Goal: Share content: Share content

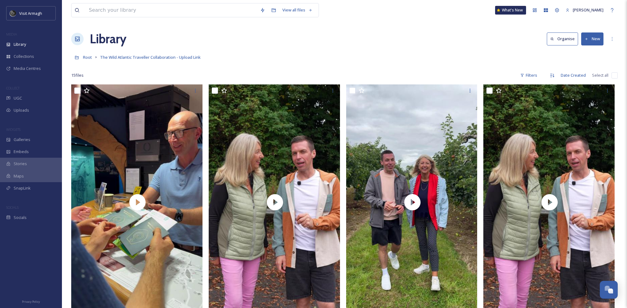
scroll to position [652, 0]
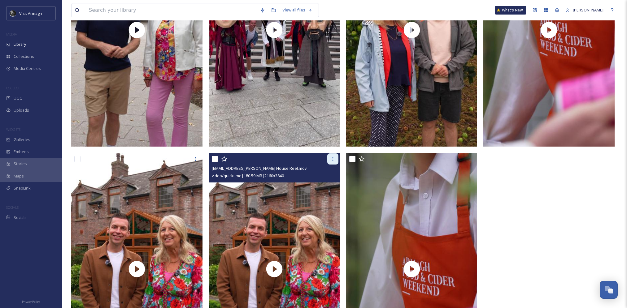
click at [331, 159] on icon at bounding box center [332, 159] width 5 height 5
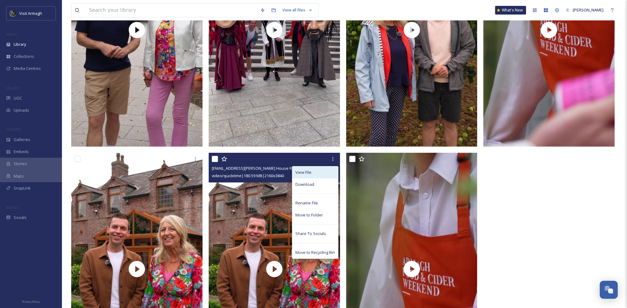
click at [320, 172] on div "View File" at bounding box center [315, 172] width 46 height 12
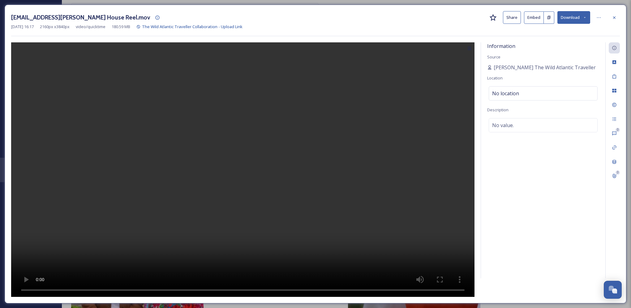
click at [506, 19] on button "Share" at bounding box center [512, 17] width 18 height 13
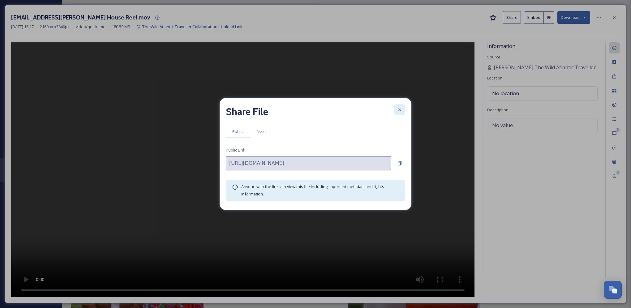
click at [400, 107] on icon at bounding box center [399, 109] width 5 height 5
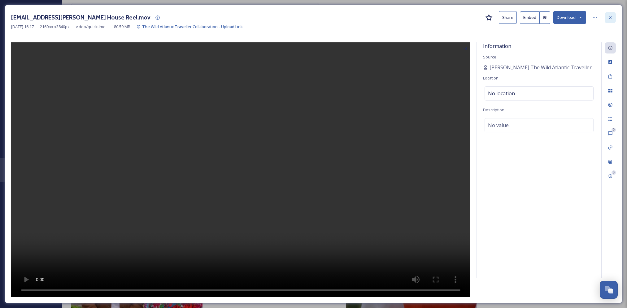
click at [610, 22] on div at bounding box center [609, 17] width 11 height 11
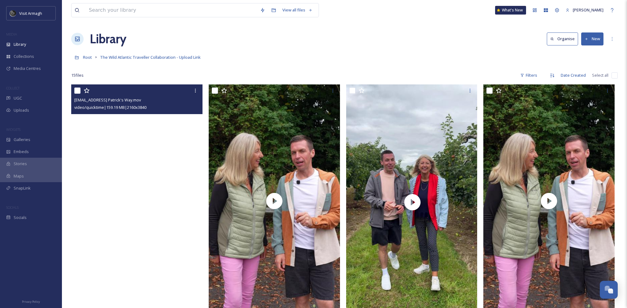
click at [146, 195] on video "thewildatlantictraveller@outlook.com-St Patrick's Way.mov" at bounding box center [136, 200] width 131 height 233
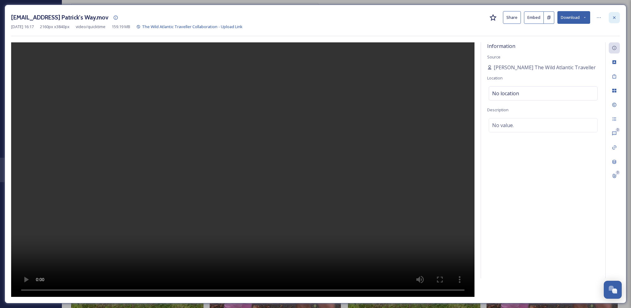
click at [619, 19] on div at bounding box center [614, 17] width 11 height 11
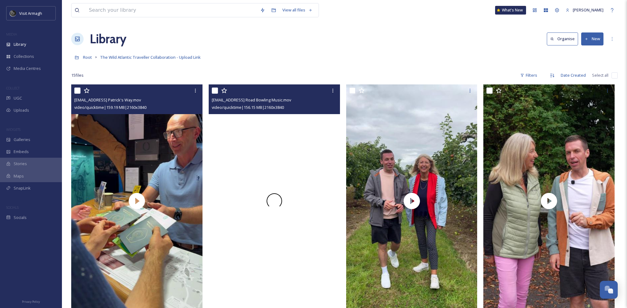
click at [297, 184] on div at bounding box center [274, 200] width 131 height 233
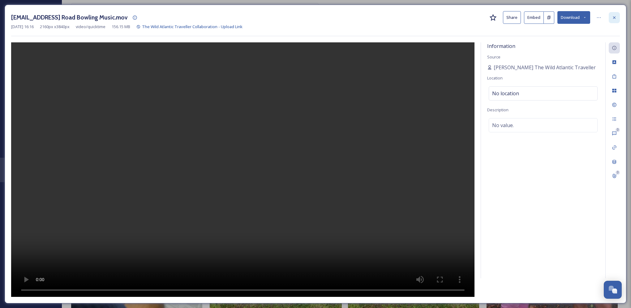
click at [616, 20] on div at bounding box center [614, 17] width 11 height 11
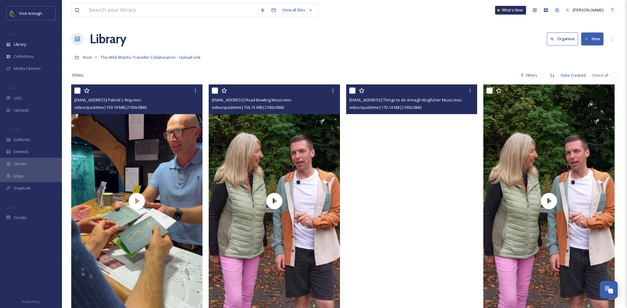
click at [420, 182] on video "thewildatlantictraveller@outlook.com-Top Things to do Armagh Kingfisher Music.m…" at bounding box center [411, 200] width 131 height 233
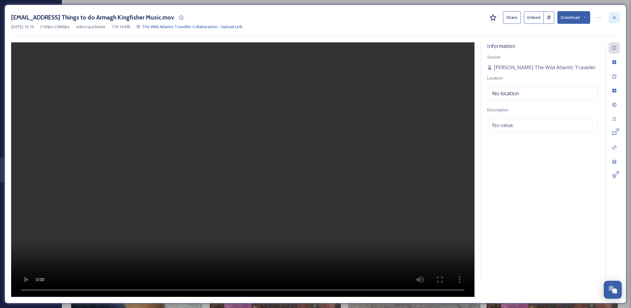
click at [613, 19] on icon at bounding box center [614, 17] width 5 height 5
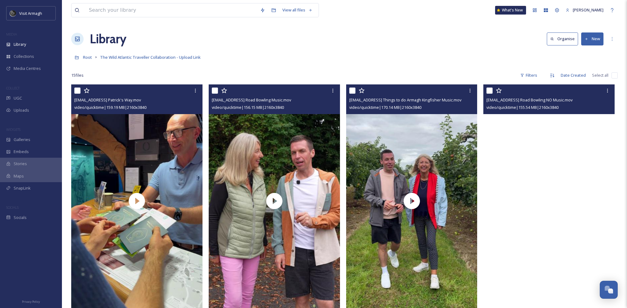
click at [555, 181] on video "thewildatlantictraveller@outlook.com-Armagh Road Bowling NO Music.mov" at bounding box center [548, 200] width 131 height 233
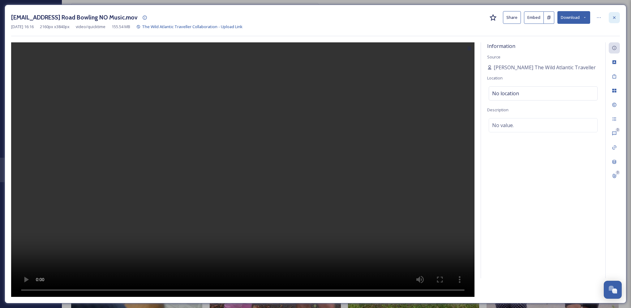
click at [614, 19] on icon at bounding box center [614, 17] width 5 height 5
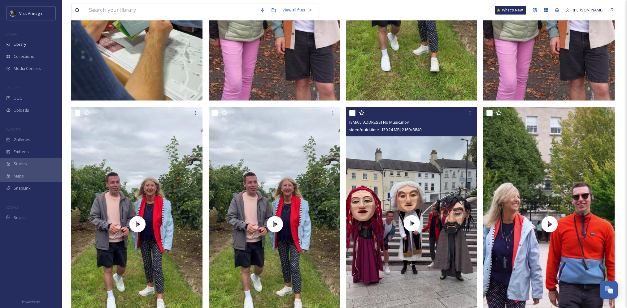
scroll to position [248, 0]
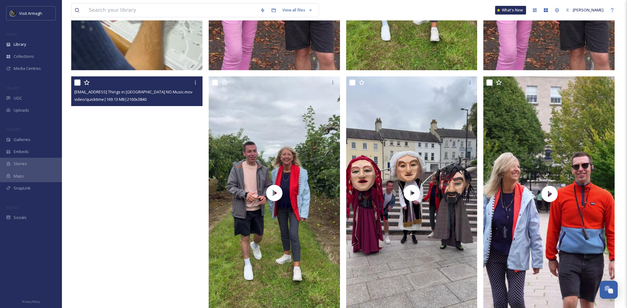
click at [138, 195] on video "thewildatlantictraveller@outlook.com-Top Things in Armagh NO Music.mov" at bounding box center [136, 192] width 131 height 233
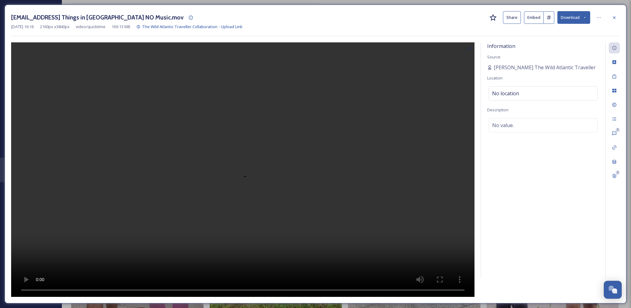
drag, startPoint x: 613, startPoint y: 17, endPoint x: 607, endPoint y: 22, distance: 7.7
click at [614, 17] on icon at bounding box center [614, 17] width 5 height 5
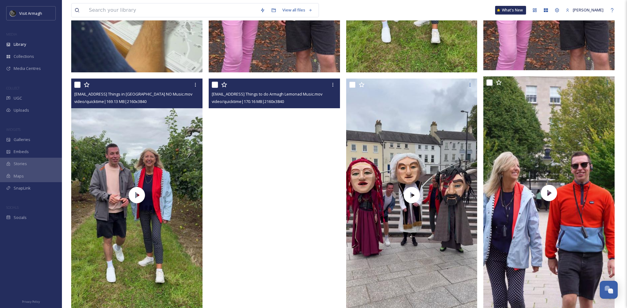
click at [264, 186] on video "thewildatlantictraveller@outlook.com-Top Things to do Armagh Lemonad Music.mov" at bounding box center [274, 195] width 131 height 233
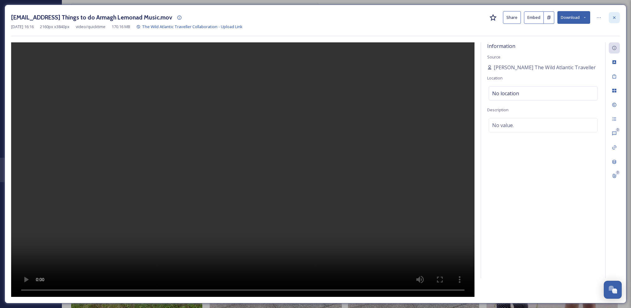
click at [613, 17] on icon at bounding box center [614, 17] width 5 height 5
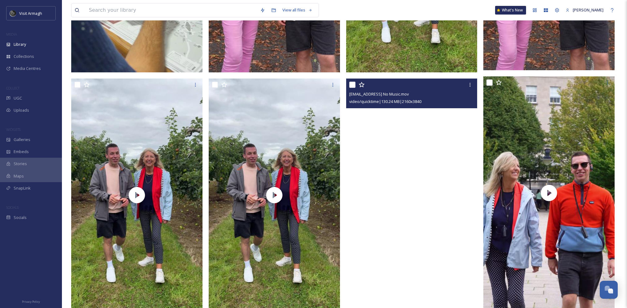
click at [409, 193] on video "thewildatlantictraveller@outlook.com-Intro No Music.mov" at bounding box center [411, 195] width 131 height 233
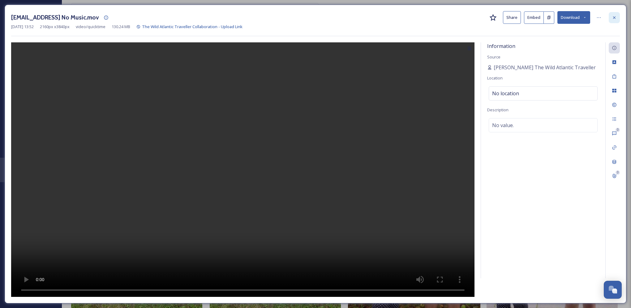
click at [613, 15] on div at bounding box center [614, 17] width 11 height 11
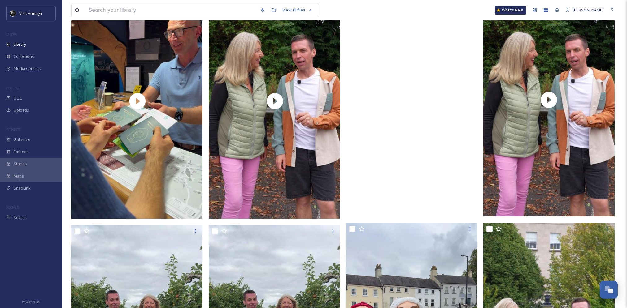
scroll to position [93, 0]
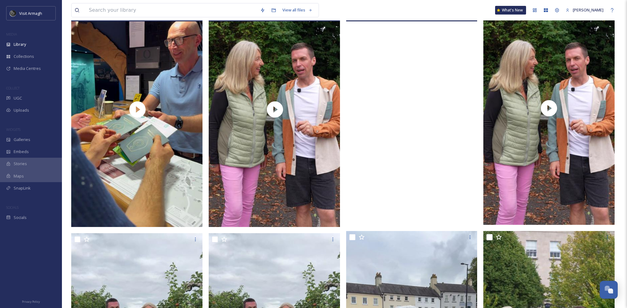
click at [415, 113] on video "thewildatlantictraveller@outlook.com-Top Things to do Armagh Kingfisher Music.m…" at bounding box center [411, 108] width 131 height 233
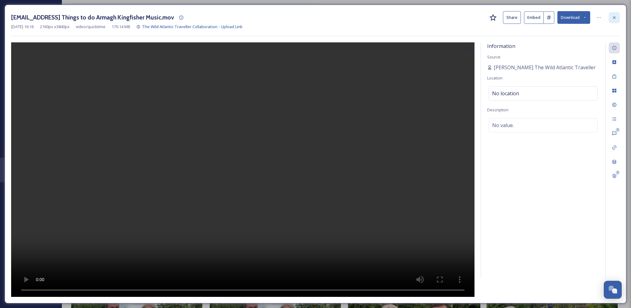
click at [614, 15] on icon at bounding box center [614, 17] width 5 height 5
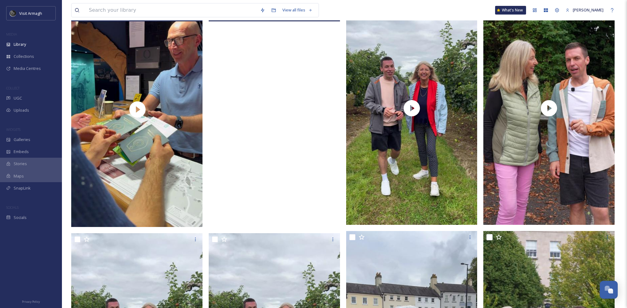
click at [277, 113] on video "thewildatlantictraveller@outlook.com-Armagh Road Bowling Music.mov" at bounding box center [275, 109] width 132 height 235
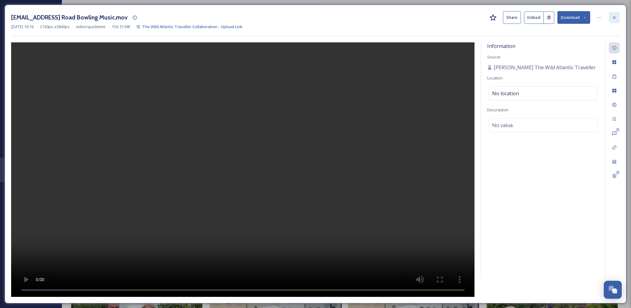
click at [615, 16] on icon at bounding box center [614, 17] width 5 height 5
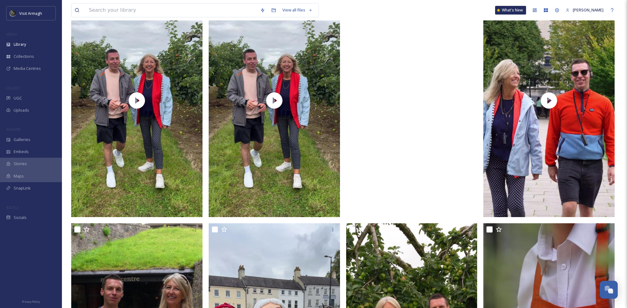
scroll to position [340, 0]
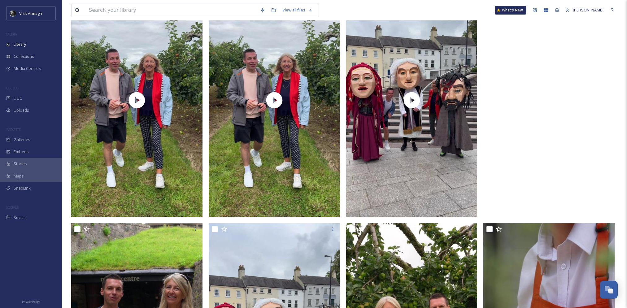
click at [514, 139] on video "thewildatlantictraveller@outlook.com-Cultural Armagh Reel .mov" at bounding box center [548, 100] width 131 height 233
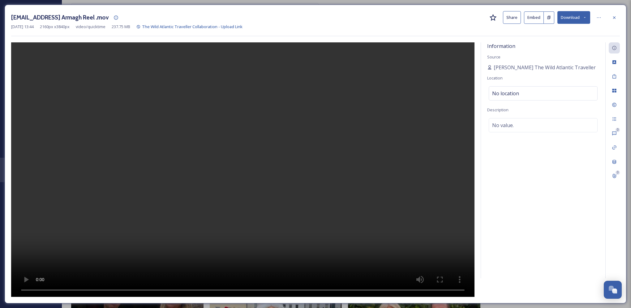
click at [616, 11] on div "[EMAIL_ADDRESS] Armagh Reel .mov Share Embed Download [DATE] 13:44 2160 px x 38…" at bounding box center [316, 154] width 622 height 299
click at [618, 21] on div at bounding box center [614, 17] width 11 height 11
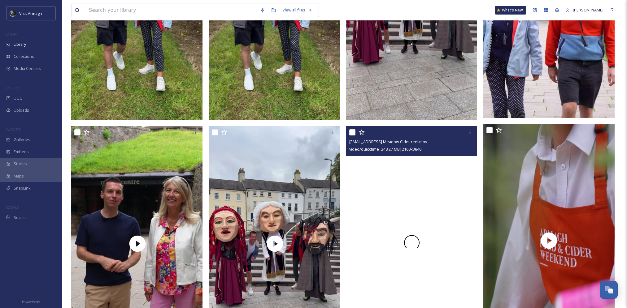
scroll to position [526, 0]
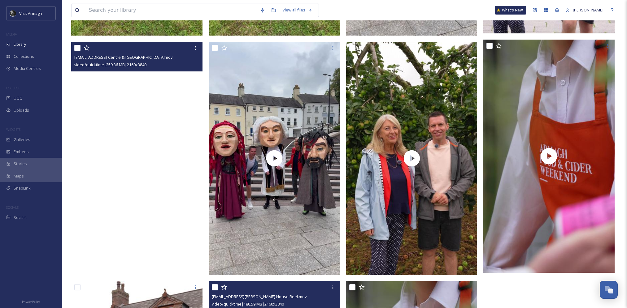
click at [132, 162] on video "thewildatlantictraveller@outlook.com-Navan Centre & Fort Reel.mov" at bounding box center [136, 158] width 131 height 233
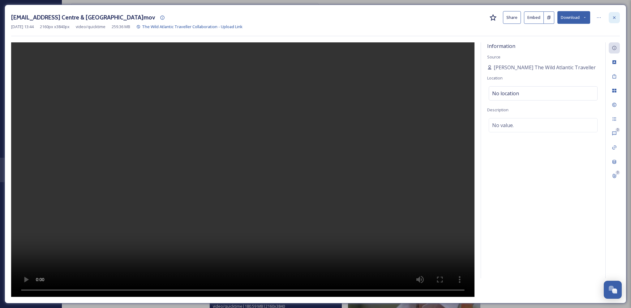
click at [610, 18] on div at bounding box center [614, 17] width 11 height 11
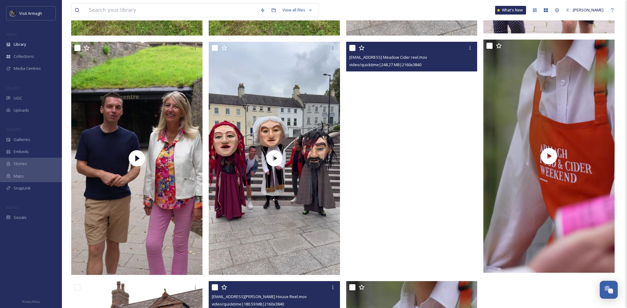
click at [420, 168] on video "thewildatlantictraveller@outlook.com-Long Meadow Cider reel.mov" at bounding box center [411, 158] width 131 height 233
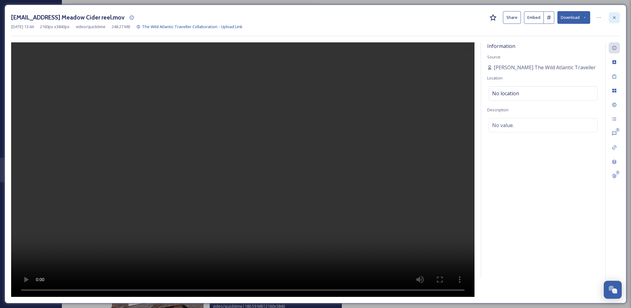
click at [615, 19] on icon at bounding box center [614, 17] width 5 height 5
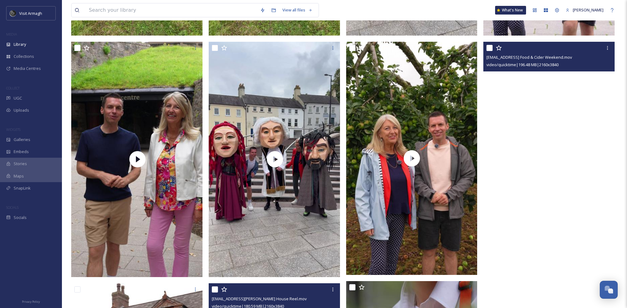
scroll to position [650, 0]
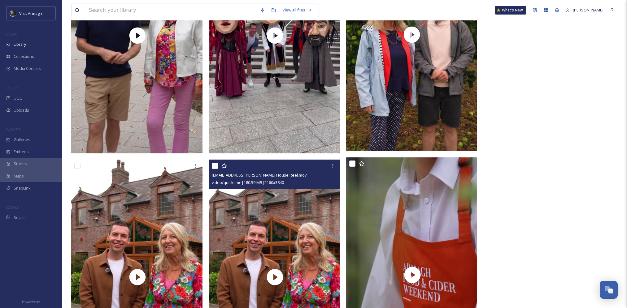
click at [527, 67] on video "thewildatlantictraveller@outlook.com-Armagh Food & Cider Weekend.mov" at bounding box center [548, 34] width 131 height 233
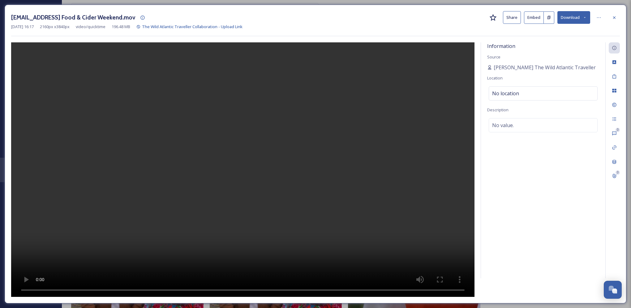
click at [622, 19] on div "[EMAIL_ADDRESS] Food & Cider Weekend.mov Share Embed Download [DATE] 16:17 2160…" at bounding box center [316, 154] width 622 height 299
click at [616, 17] on icon at bounding box center [614, 17] width 5 height 5
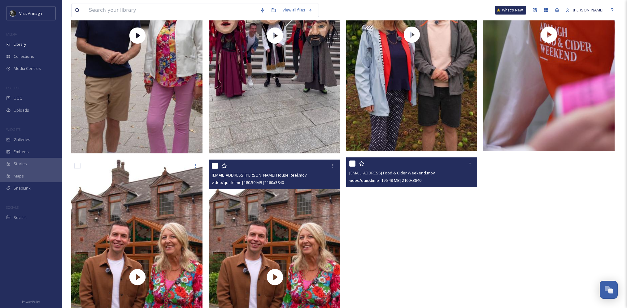
click at [424, 251] on video "thewildatlantictraveller@outlook.com-Armagh Food & Cider Weekend.mov" at bounding box center [411, 273] width 131 height 233
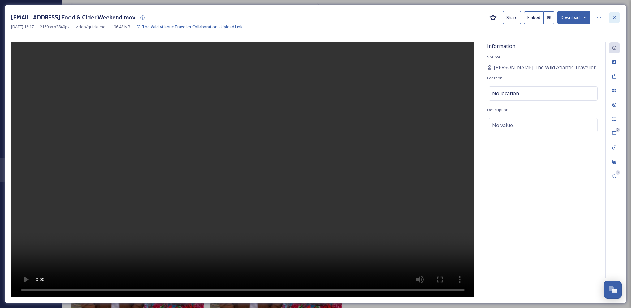
click at [613, 17] on icon at bounding box center [614, 17] width 5 height 5
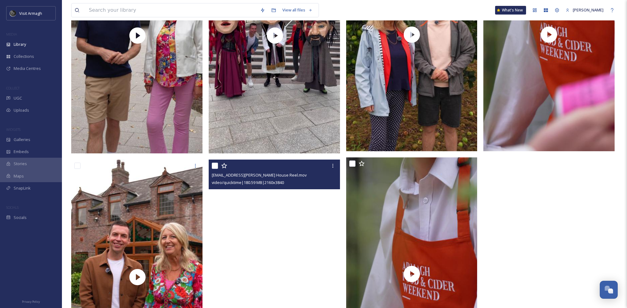
click at [286, 246] on video "thewildatlantictraveller@outlook.com-Blackwell House Reel.mov" at bounding box center [275, 277] width 132 height 235
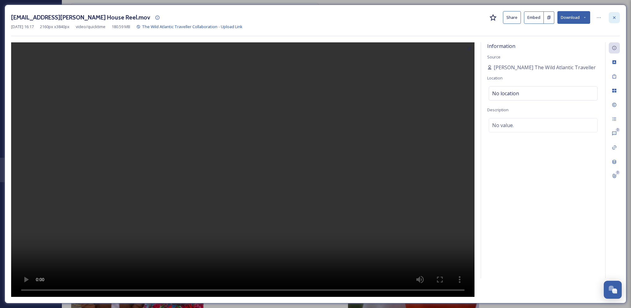
click at [614, 21] on div at bounding box center [614, 17] width 11 height 11
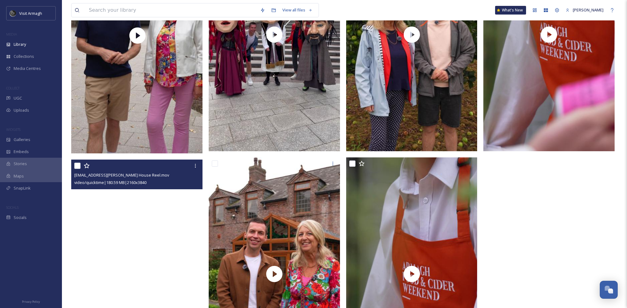
click at [104, 240] on video "thewildatlantictraveller@outlook.com-Blackwell House Reel.mov" at bounding box center [136, 276] width 131 height 233
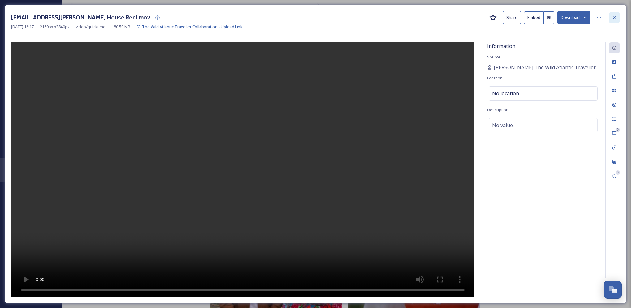
click at [617, 18] on div at bounding box center [614, 17] width 11 height 11
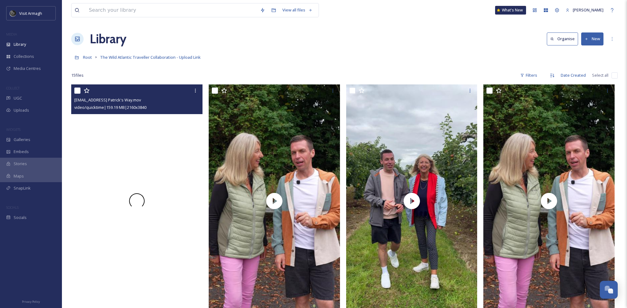
click at [156, 153] on div at bounding box center [136, 200] width 131 height 233
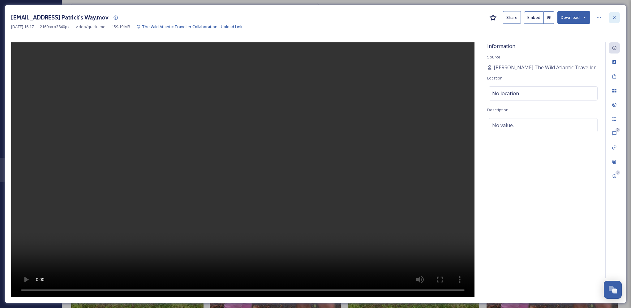
click at [612, 16] on icon at bounding box center [614, 17] width 5 height 5
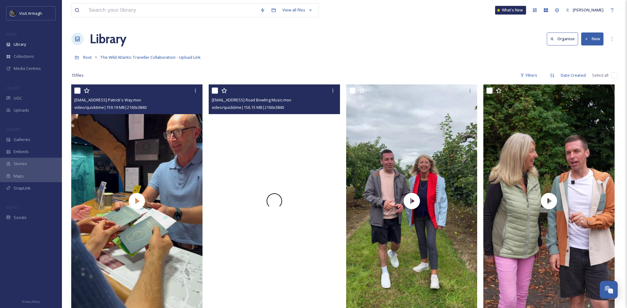
click at [276, 182] on video "thewildatlantictraveller@outlook.com-Armagh Road Bowling Music.mov" at bounding box center [274, 200] width 131 height 233
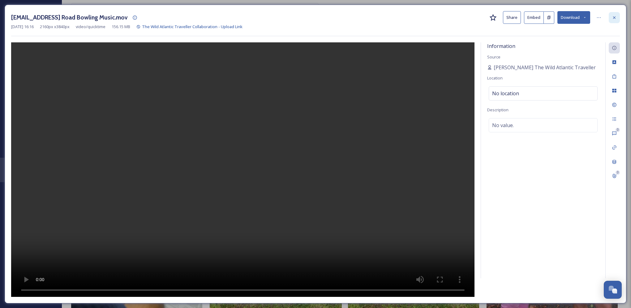
click at [614, 18] on icon at bounding box center [614, 17] width 2 height 2
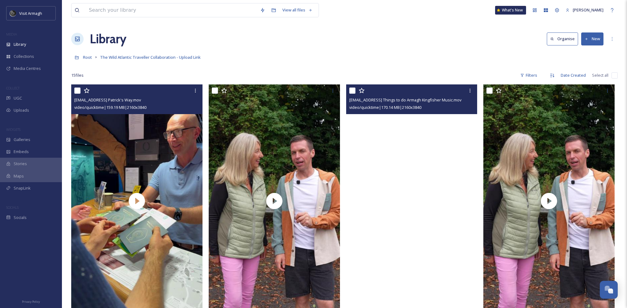
click at [449, 209] on video "thewildatlantictraveller@outlook.com-Top Things to do Armagh Kingfisher Music.m…" at bounding box center [411, 200] width 131 height 233
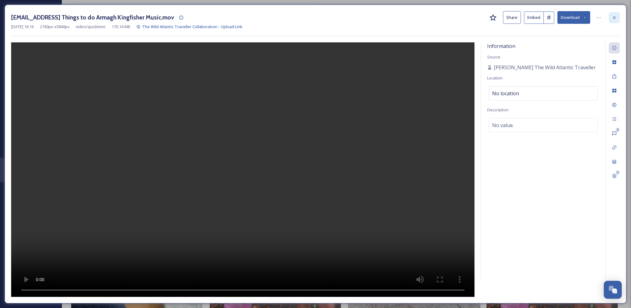
click at [618, 13] on div at bounding box center [614, 17] width 11 height 11
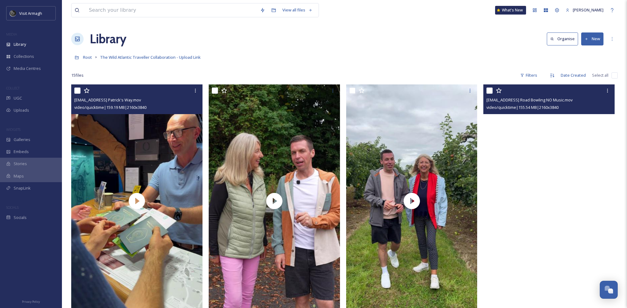
click at [548, 164] on video "thewildatlantictraveller@outlook.com-Armagh Road Bowling NO Music.mov" at bounding box center [548, 200] width 131 height 233
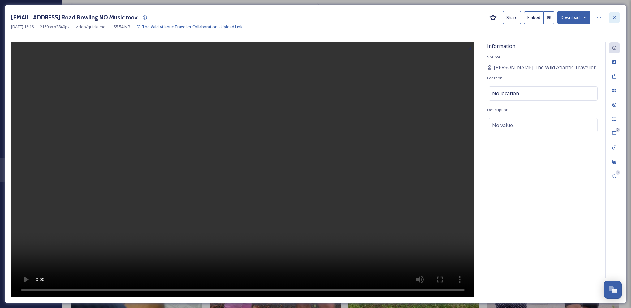
click at [615, 20] on icon at bounding box center [614, 17] width 5 height 5
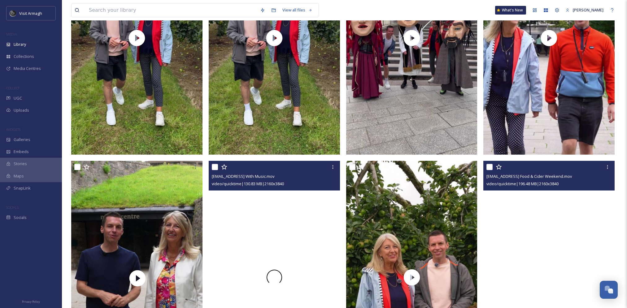
scroll to position [433, 0]
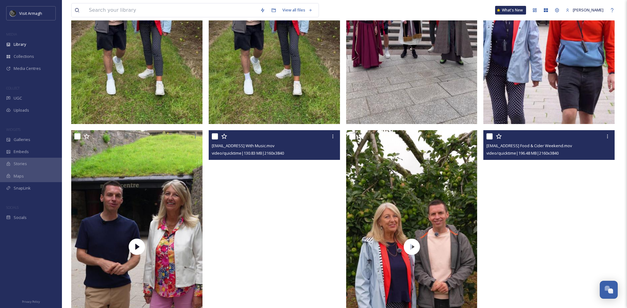
click at [280, 243] on video "thewildatlantictraveller@outlook.com-Intro With Music.mov" at bounding box center [274, 246] width 131 height 233
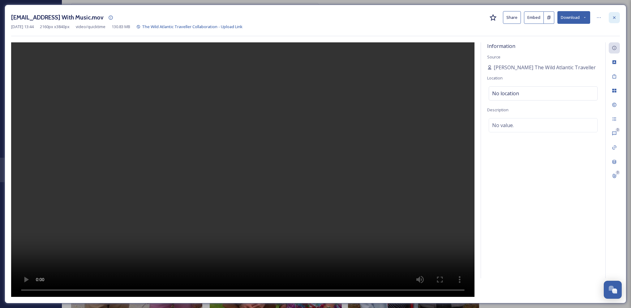
click at [615, 17] on icon at bounding box center [614, 17] width 2 height 2
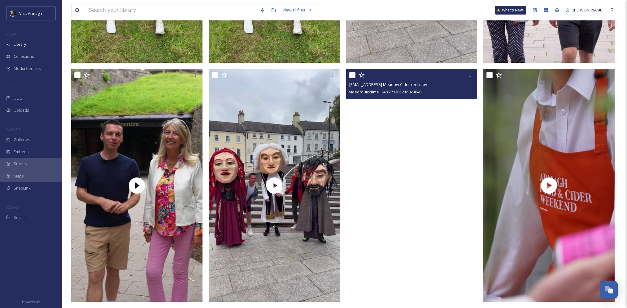
scroll to position [495, 0]
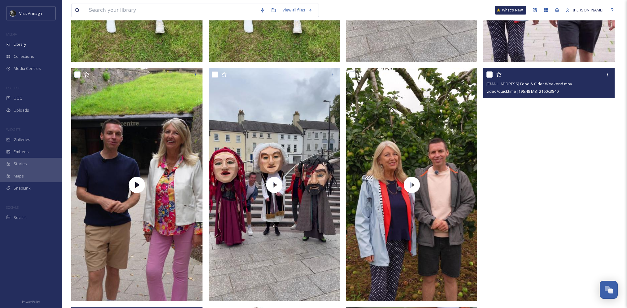
click at [564, 219] on video "thewildatlantictraveller@outlook.com-Armagh Food & Cider Weekend.mov" at bounding box center [548, 184] width 131 height 233
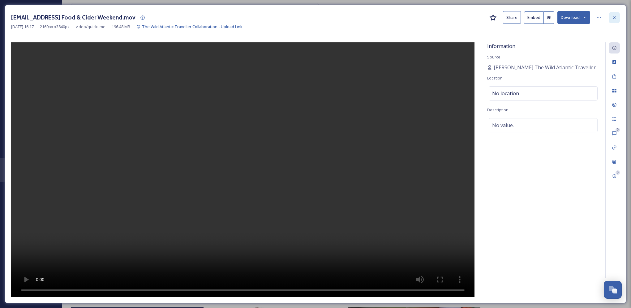
click at [617, 19] on icon at bounding box center [614, 17] width 5 height 5
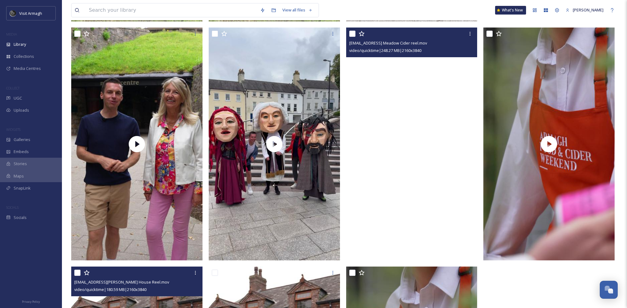
scroll to position [588, 0]
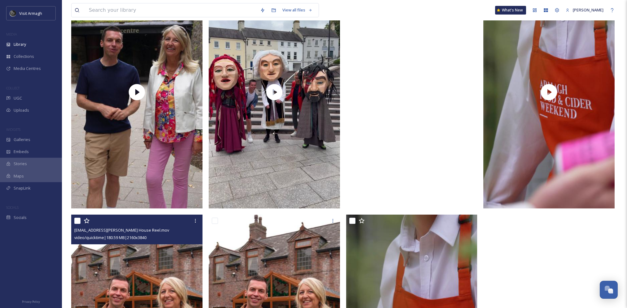
click at [415, 136] on video "thewildatlantictraveller@outlook.com-Long Meadow Cider reel.mov" at bounding box center [411, 92] width 131 height 233
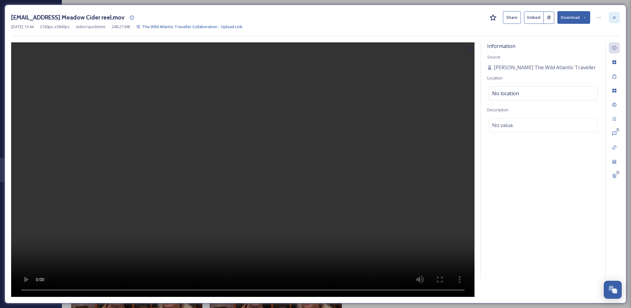
click at [615, 19] on icon at bounding box center [614, 17] width 5 height 5
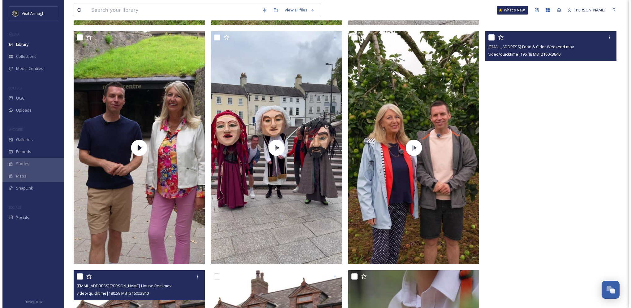
scroll to position [522, 0]
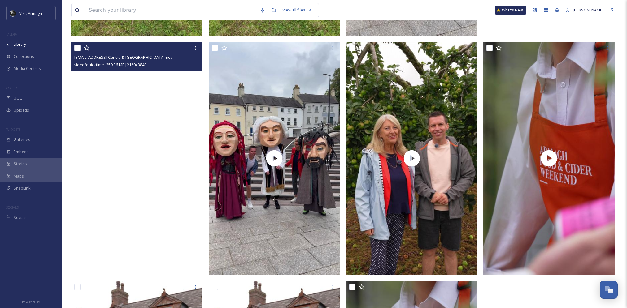
click at [160, 85] on video "thewildatlantictraveller@outlook.com-Navan Centre & Fort Reel.mov" at bounding box center [136, 158] width 131 height 233
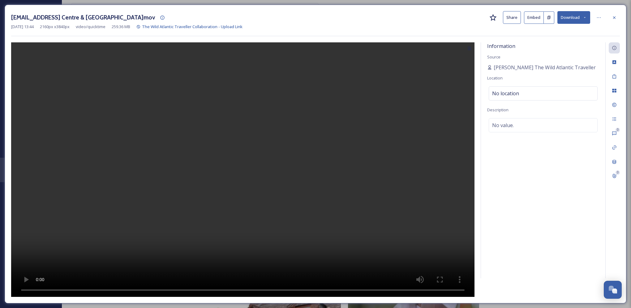
click at [536, 19] on button "Embed" at bounding box center [534, 17] width 20 height 12
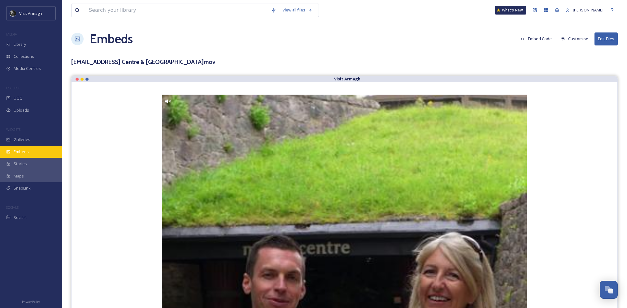
click at [26, 155] on span "Embeds" at bounding box center [21, 152] width 15 height 6
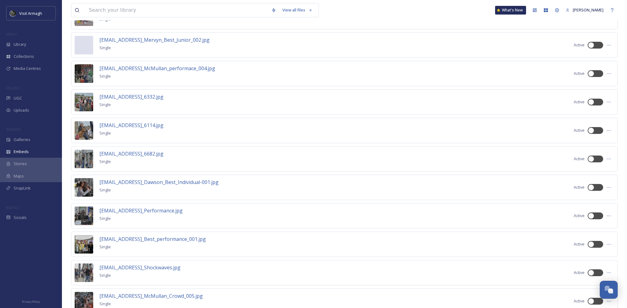
scroll to position [1672, 0]
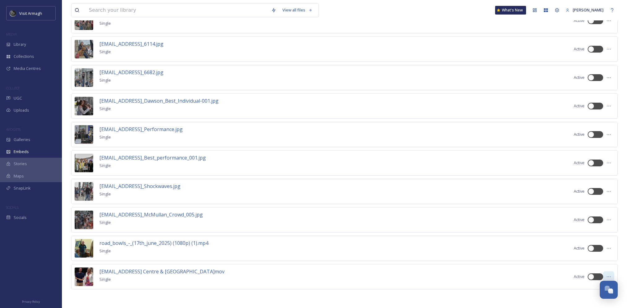
click at [609, 275] on icon at bounding box center [608, 276] width 5 height 5
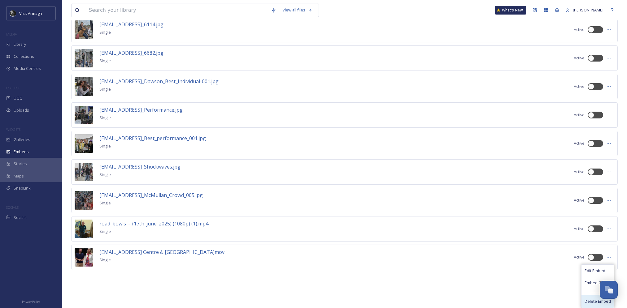
click at [594, 300] on span "Delete Embed" at bounding box center [597, 302] width 26 height 6
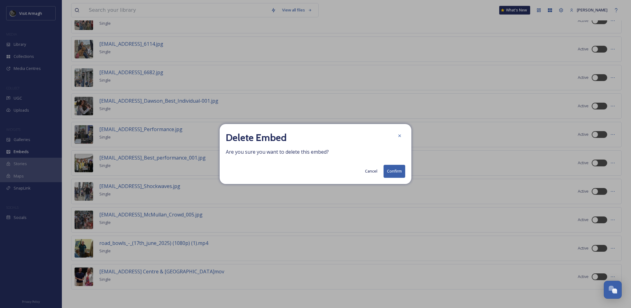
click at [398, 168] on button "Confirm" at bounding box center [395, 171] width 22 height 13
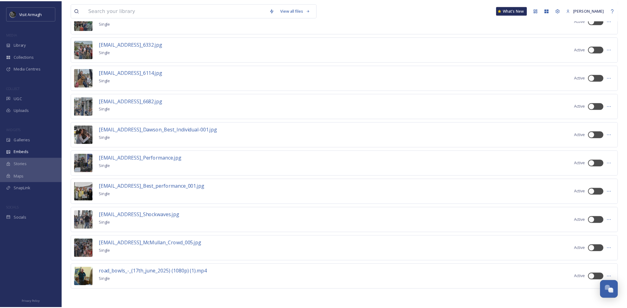
scroll to position [1644, 0]
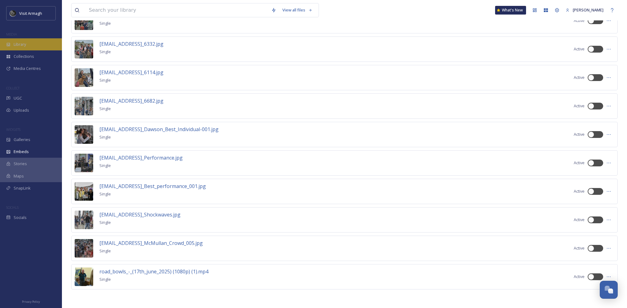
click at [30, 46] on div "Library" at bounding box center [31, 44] width 62 height 12
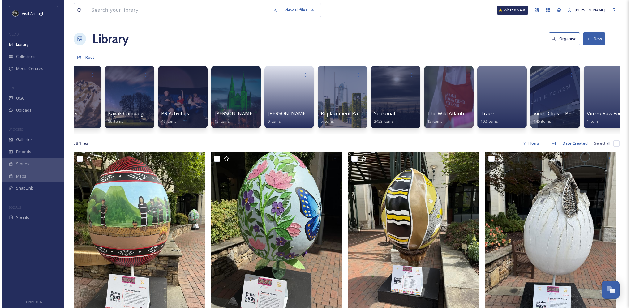
scroll to position [0, 731]
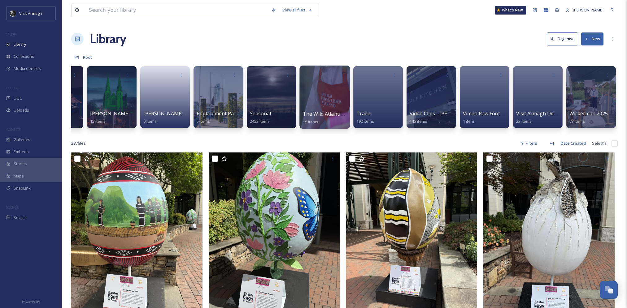
click at [322, 108] on div at bounding box center [324, 97] width 50 height 63
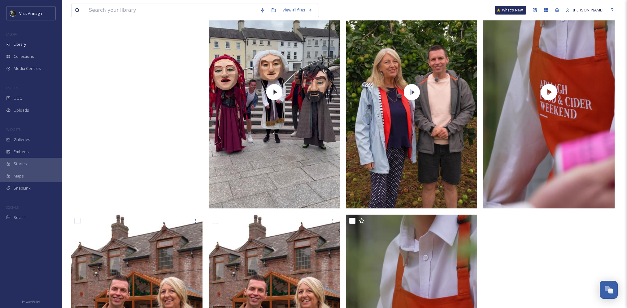
click at [162, 118] on video "thewildatlantictraveller@outlook.com-Navan Centre & Fort Reel.mov" at bounding box center [136, 92] width 131 height 233
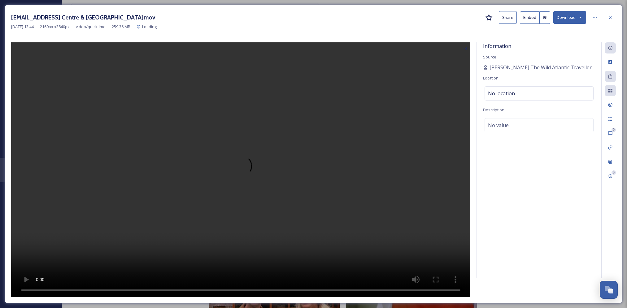
scroll to position [349, 0]
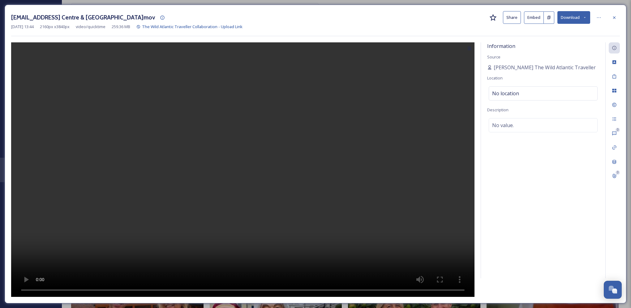
click at [510, 18] on button "Share" at bounding box center [512, 17] width 18 height 13
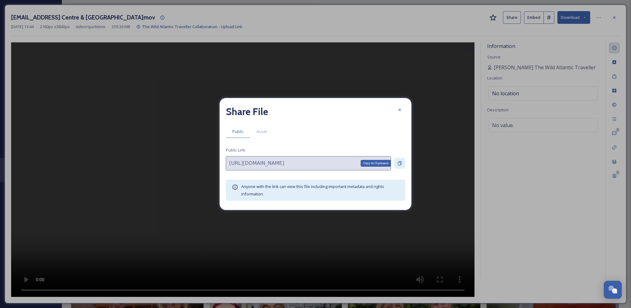
click at [398, 162] on icon at bounding box center [400, 164] width 4 height 4
click at [403, 110] on div at bounding box center [399, 109] width 11 height 11
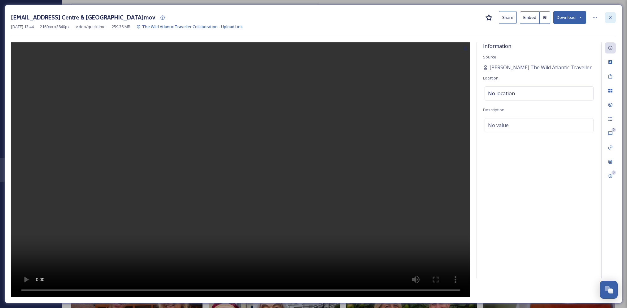
click at [610, 17] on icon at bounding box center [610, 17] width 2 height 2
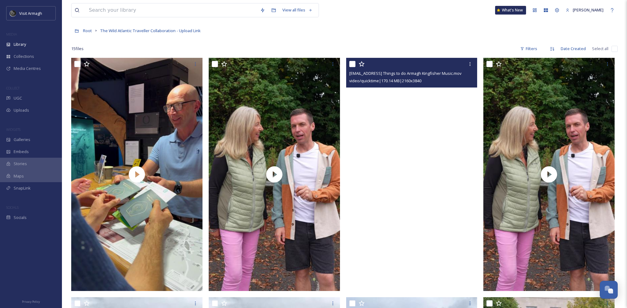
scroll to position [62, 0]
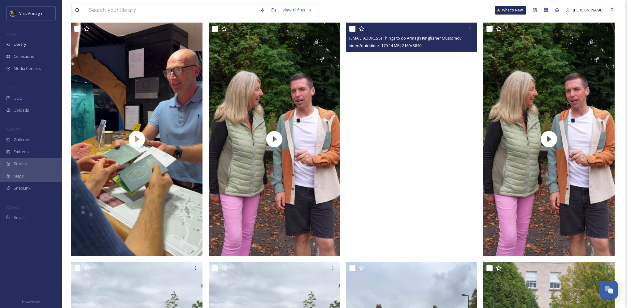
click at [425, 180] on video "thewildatlantictraveller@outlook.com-Top Things to do Armagh Kingfisher Music.m…" at bounding box center [411, 139] width 131 height 233
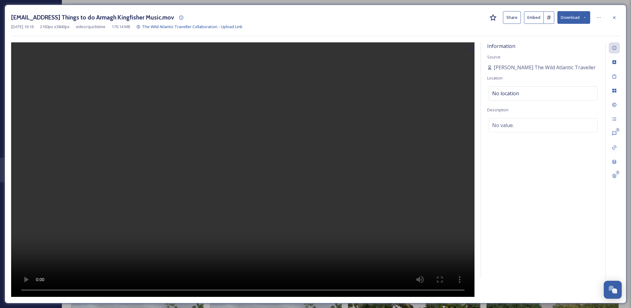
click at [515, 19] on button "Share" at bounding box center [512, 17] width 18 height 13
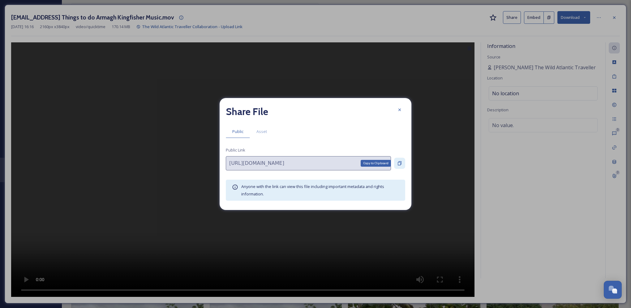
click at [402, 161] on div "Copy to Clipboard" at bounding box center [399, 163] width 11 height 11
click at [401, 162] on icon at bounding box center [399, 163] width 5 height 5
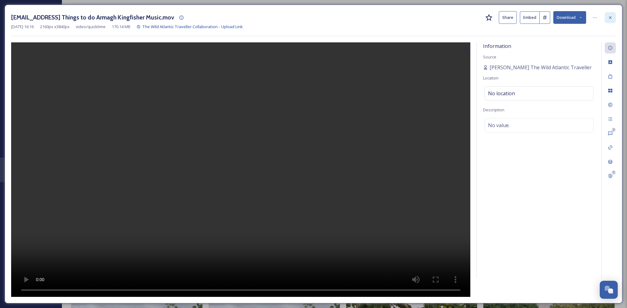
click at [610, 21] on div at bounding box center [609, 17] width 11 height 11
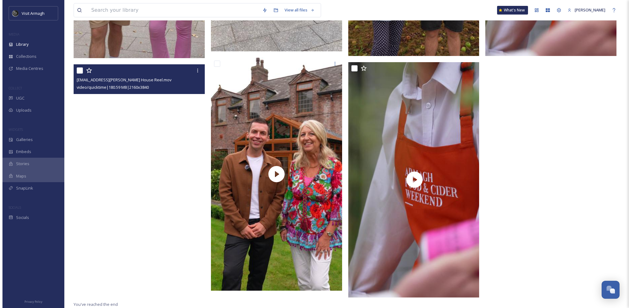
scroll to position [745, 0]
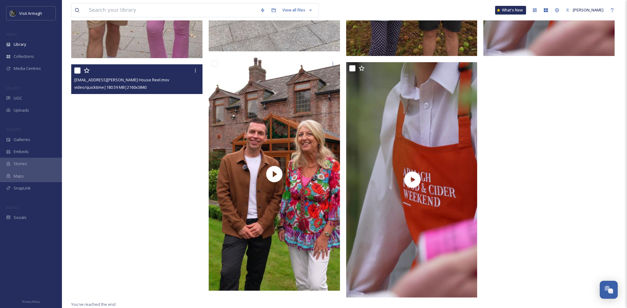
click at [175, 220] on video "thewildatlantictraveller@outlook.com-Blackwell House Reel.mov" at bounding box center [136, 180] width 131 height 233
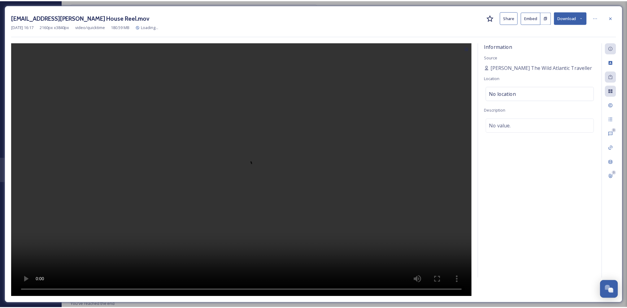
scroll to position [747, 0]
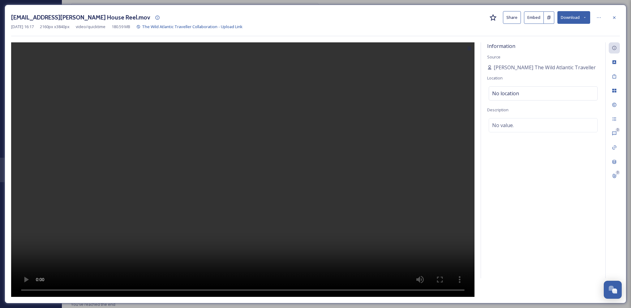
click at [516, 18] on button "Share" at bounding box center [512, 17] width 18 height 13
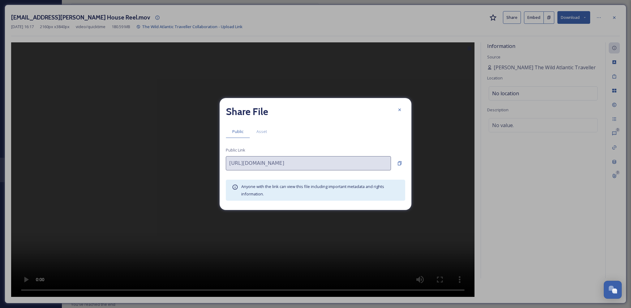
click at [406, 162] on div "Share File Public Asset Public Link [URL][DOMAIN_NAME] Anyone with the link can…" at bounding box center [316, 154] width 192 height 112
click at [401, 165] on icon at bounding box center [400, 164] width 4 height 4
click at [398, 115] on div at bounding box center [399, 109] width 11 height 11
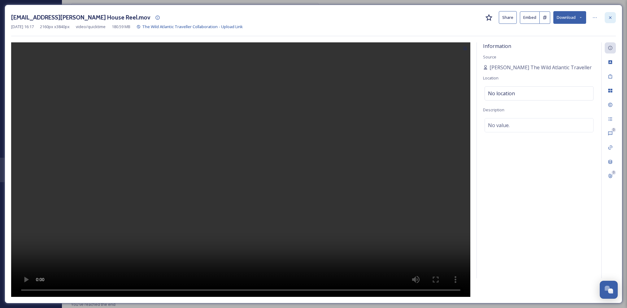
click at [608, 17] on icon at bounding box center [609, 17] width 5 height 5
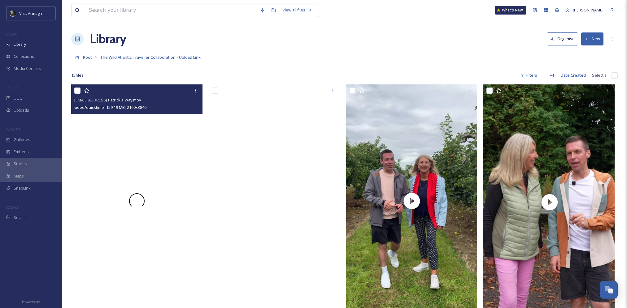
click at [146, 171] on video "thewildatlantictraveller@outlook.com-St Patrick's Way.mov" at bounding box center [136, 200] width 131 height 233
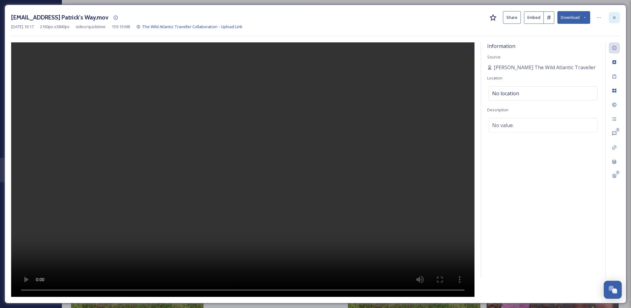
click at [618, 18] on div at bounding box center [614, 17] width 11 height 11
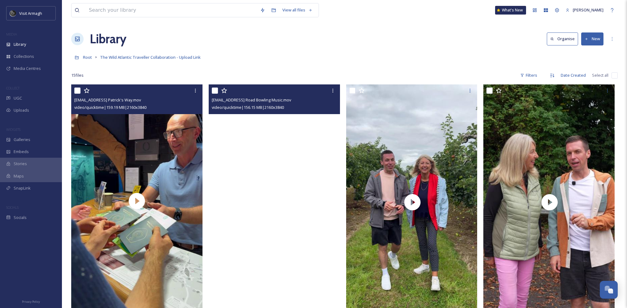
click at [291, 204] on video "thewildatlantictraveller@outlook.com-Armagh Road Bowling Music.mov" at bounding box center [274, 200] width 131 height 233
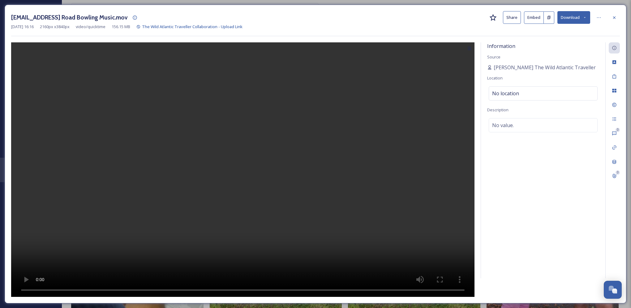
click at [504, 17] on button "Share" at bounding box center [512, 17] width 18 height 13
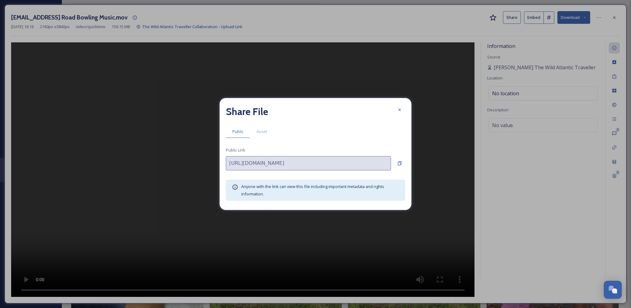
click at [405, 162] on div "Share File Public Asset Public Link [URL][DOMAIN_NAME] Anyone with the link can…" at bounding box center [316, 154] width 192 height 112
click at [400, 163] on icon at bounding box center [400, 164] width 4 height 4
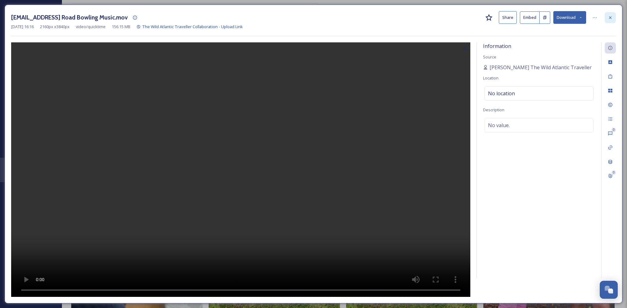
click at [609, 19] on icon at bounding box center [610, 17] width 2 height 2
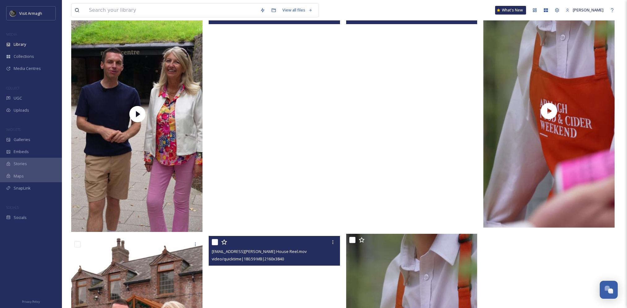
scroll to position [526, 0]
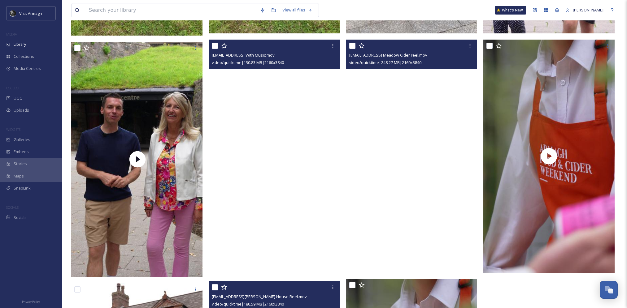
click at [414, 196] on video "thewildatlantictraveller@outlook.com-Long Meadow Cider reel.mov" at bounding box center [411, 156] width 131 height 233
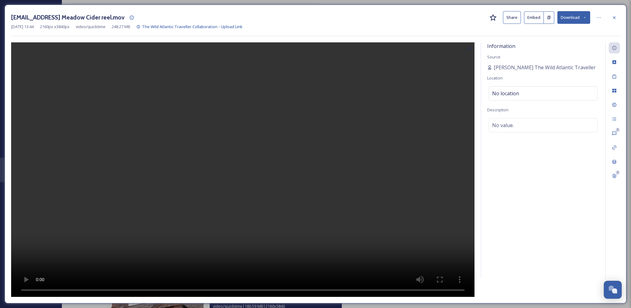
click at [508, 15] on button "Share" at bounding box center [512, 17] width 18 height 13
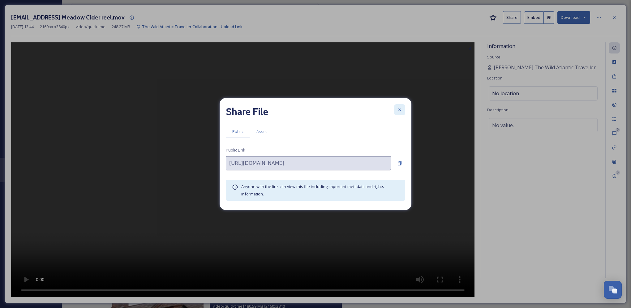
click at [400, 110] on icon at bounding box center [400, 110] width 2 height 2
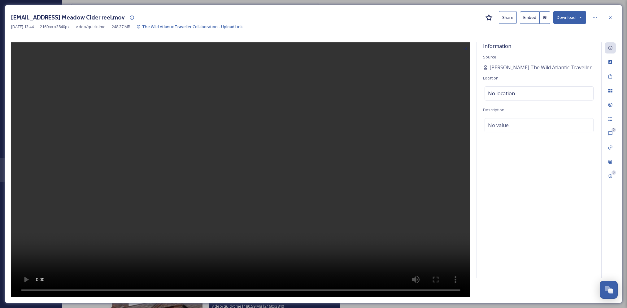
click at [503, 20] on button "Share" at bounding box center [507, 17] width 18 height 13
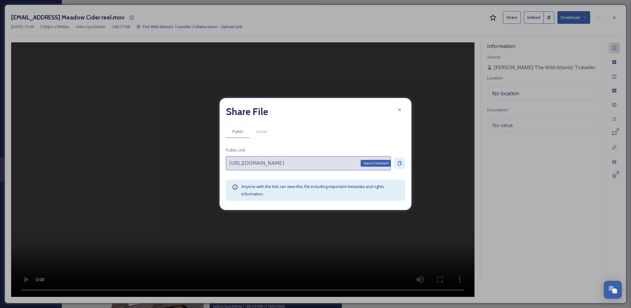
click at [401, 165] on icon at bounding box center [399, 163] width 5 height 5
click at [400, 111] on icon at bounding box center [399, 109] width 5 height 5
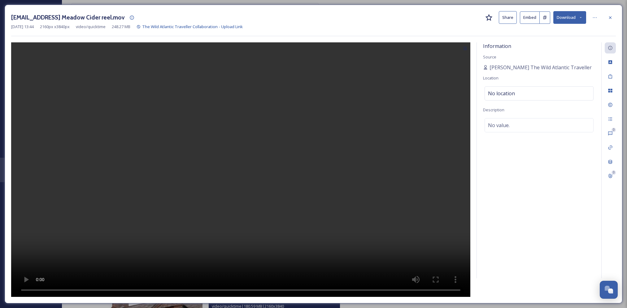
click at [615, 16] on div "[EMAIL_ADDRESS] Meadow Cider reel.mov Share Embed Download [DATE] 13:44 2160 px…" at bounding box center [313, 154] width 617 height 299
click at [612, 19] on div at bounding box center [609, 17] width 11 height 11
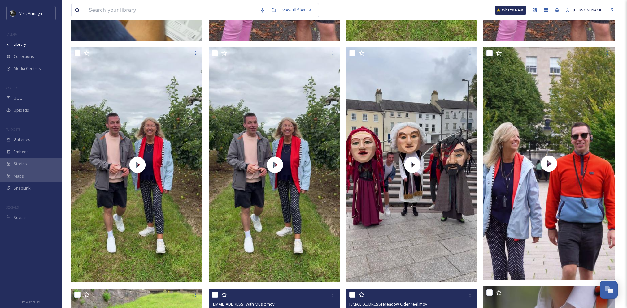
scroll to position [278, 0]
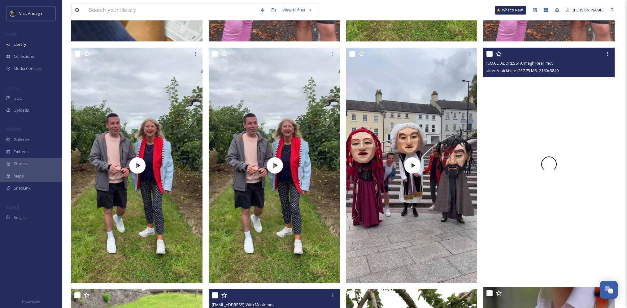
click at [576, 190] on div at bounding box center [548, 164] width 131 height 233
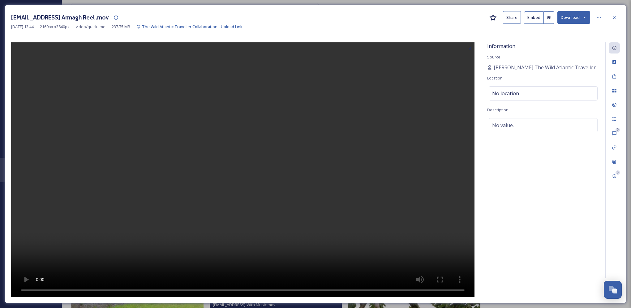
click at [513, 19] on button "Share" at bounding box center [512, 17] width 18 height 13
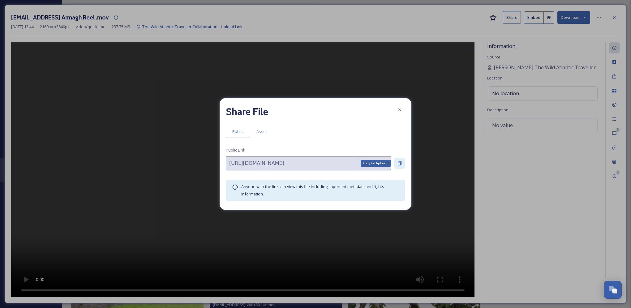
click at [400, 161] on icon at bounding box center [399, 163] width 5 height 5
click at [403, 163] on div "Copy to Clipboard" at bounding box center [399, 163] width 11 height 11
click at [399, 112] on icon at bounding box center [399, 109] width 5 height 5
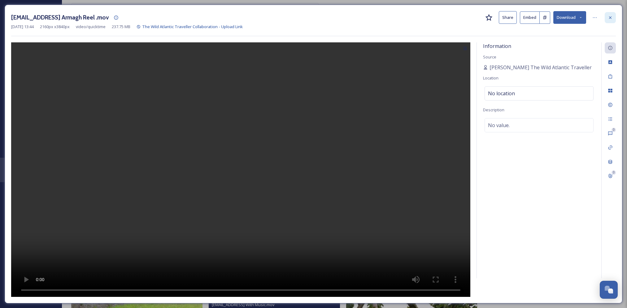
click at [611, 19] on icon at bounding box center [609, 17] width 5 height 5
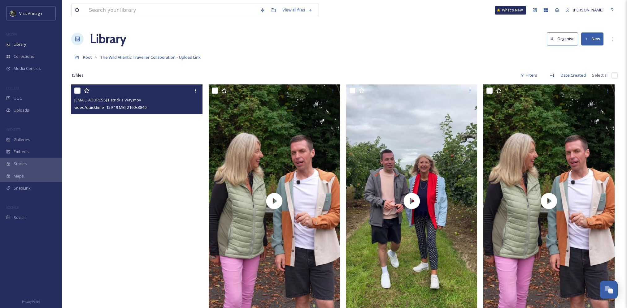
click at [165, 145] on video "thewildatlantictraveller@outlook.com-St Patrick's Way.mov" at bounding box center [137, 201] width 132 height 235
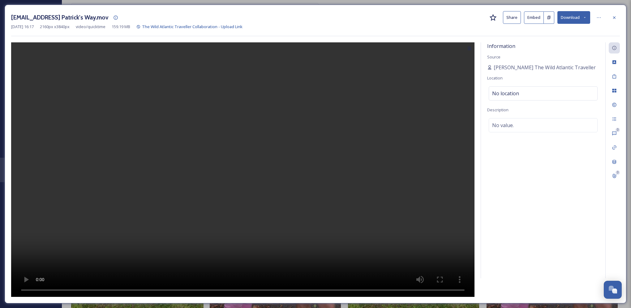
click at [506, 17] on button "Share" at bounding box center [512, 17] width 18 height 13
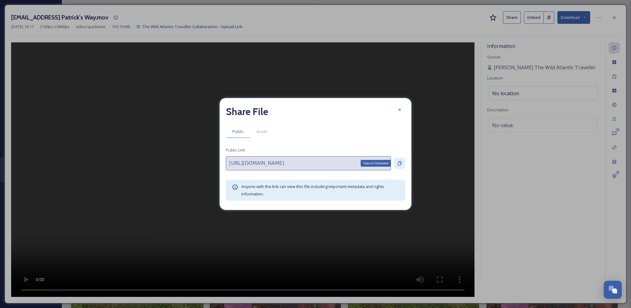
click at [398, 162] on icon at bounding box center [399, 163] width 5 height 5
click at [403, 108] on div at bounding box center [399, 109] width 11 height 11
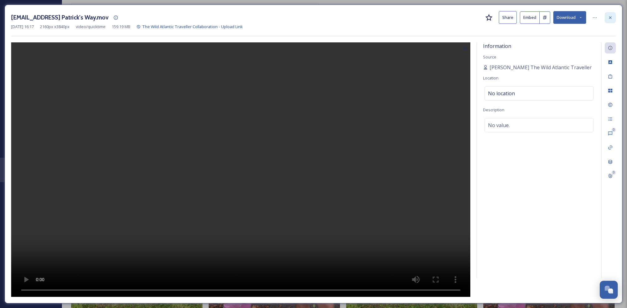
click at [611, 16] on icon at bounding box center [609, 17] width 5 height 5
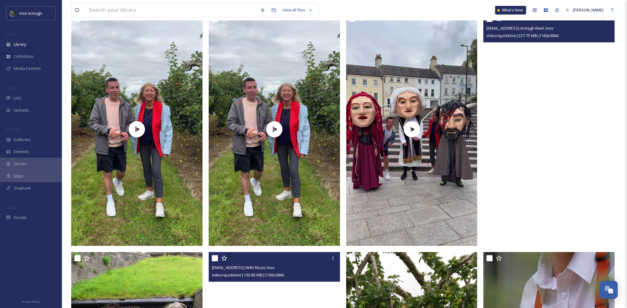
scroll to position [402, 0]
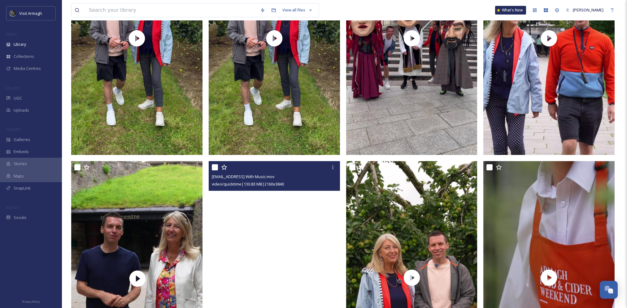
click at [295, 229] on video "thewildatlantictraveller@outlook.com-Intro With Music.mov" at bounding box center [275, 278] width 132 height 235
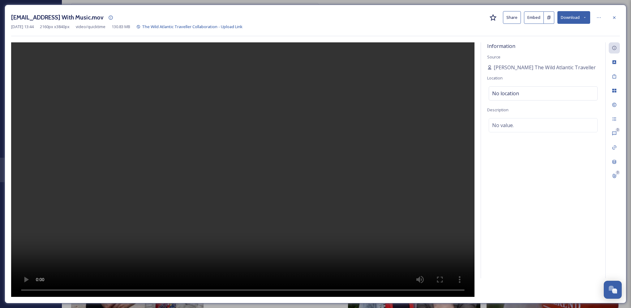
click at [509, 23] on button "Share" at bounding box center [512, 17] width 18 height 13
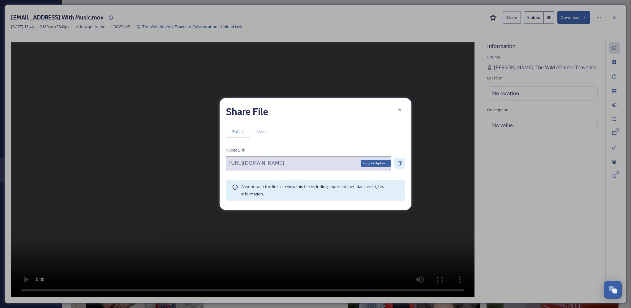
click at [402, 162] on div "Copy to Clipboard" at bounding box center [399, 163] width 11 height 11
click at [396, 110] on div at bounding box center [399, 109] width 11 height 11
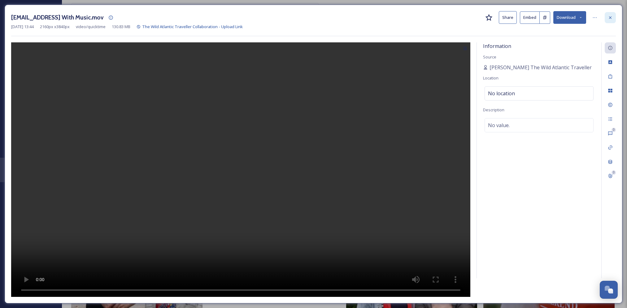
click at [607, 17] on icon at bounding box center [609, 17] width 5 height 5
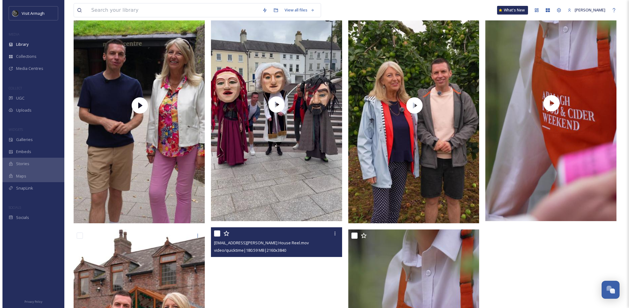
scroll to position [747, 0]
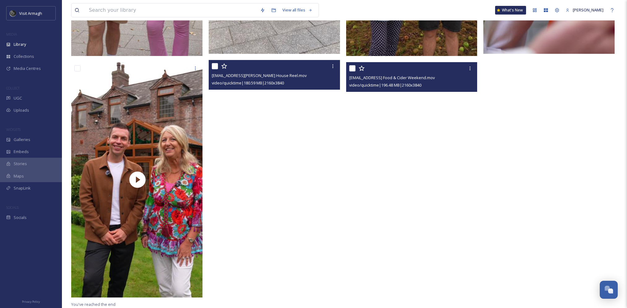
click at [421, 224] on video "thewildatlantictraveller@outlook.com-Armagh Food & Cider Weekend.mov" at bounding box center [411, 178] width 131 height 233
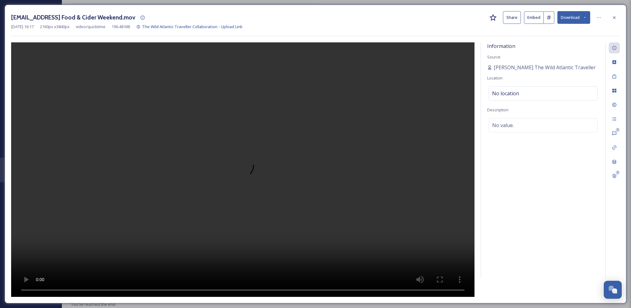
click at [508, 25] on div "[DATE] 16:17 2160 px x 3840 px video/quicktime 196.48 MB The Wild Atlantic Trav…" at bounding box center [315, 27] width 609 height 6
click at [512, 20] on button "Share" at bounding box center [512, 17] width 18 height 13
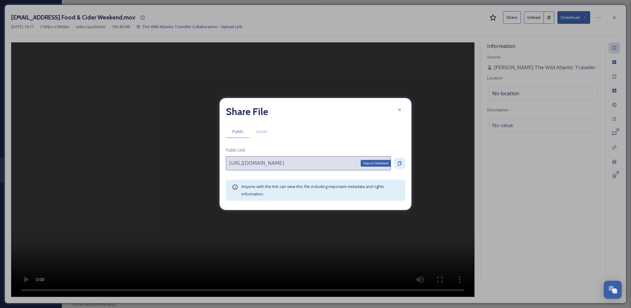
click at [401, 164] on icon at bounding box center [399, 163] width 5 height 5
